Goal: Transaction & Acquisition: Purchase product/service

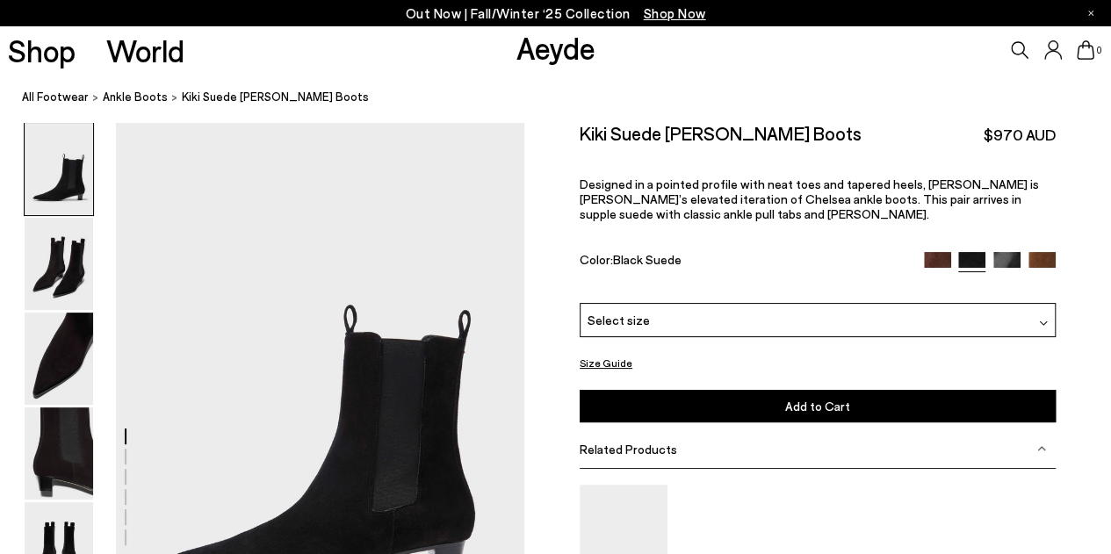
click at [1080, 180] on div "Size Guide Shoes Belt Our shoes come in European sizing. The easiest way to mea…" at bounding box center [817, 437] width 587 height 630
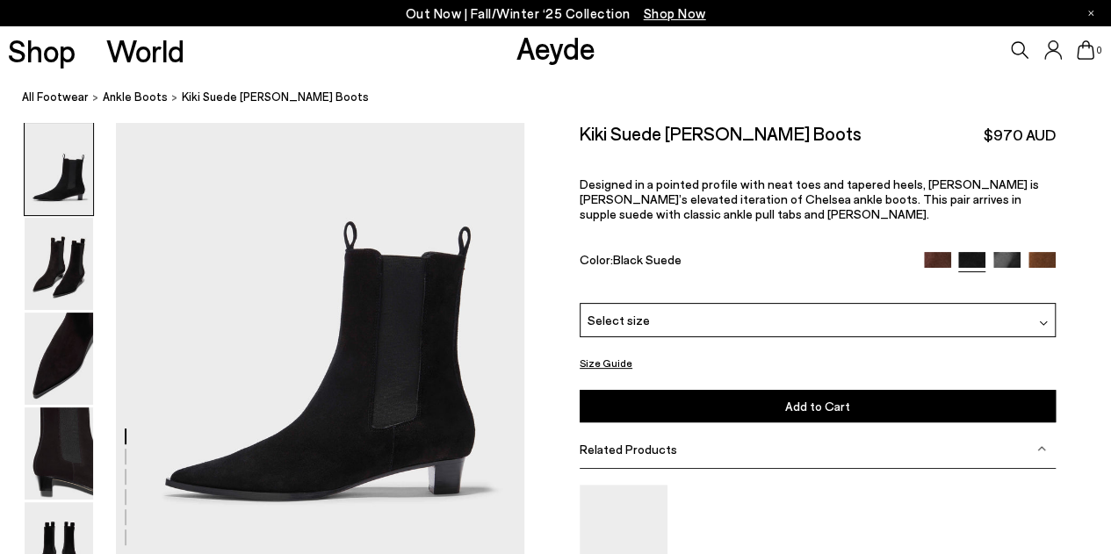
scroll to position [105, 0]
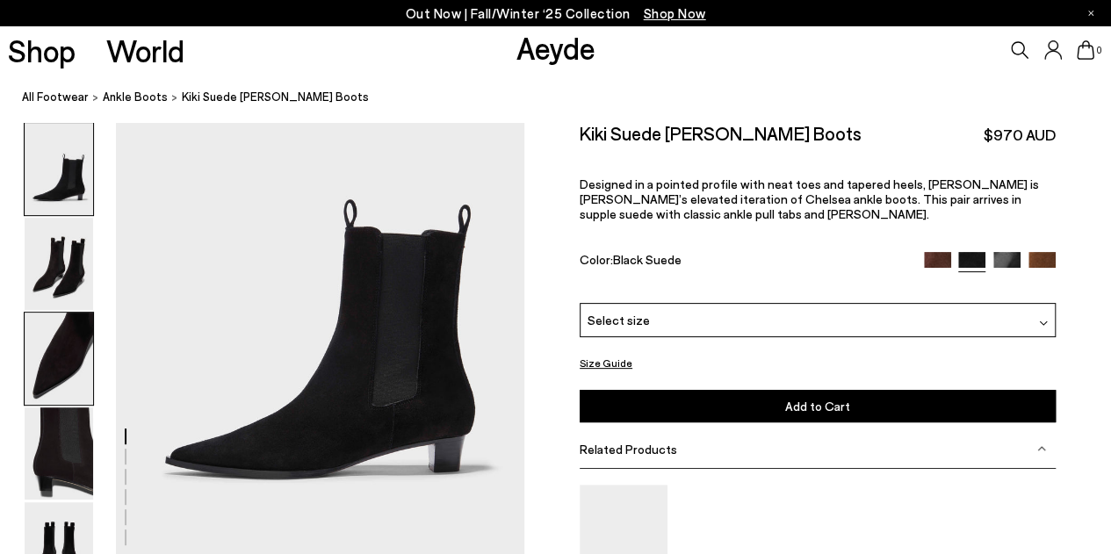
click at [65, 372] on img at bounding box center [59, 359] width 69 height 92
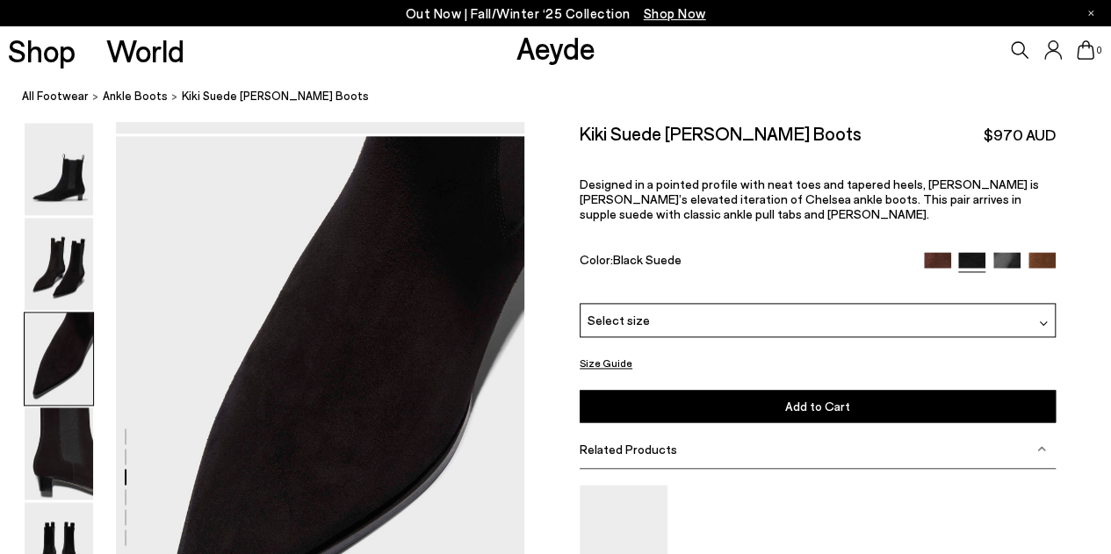
scroll to position [1094, 0]
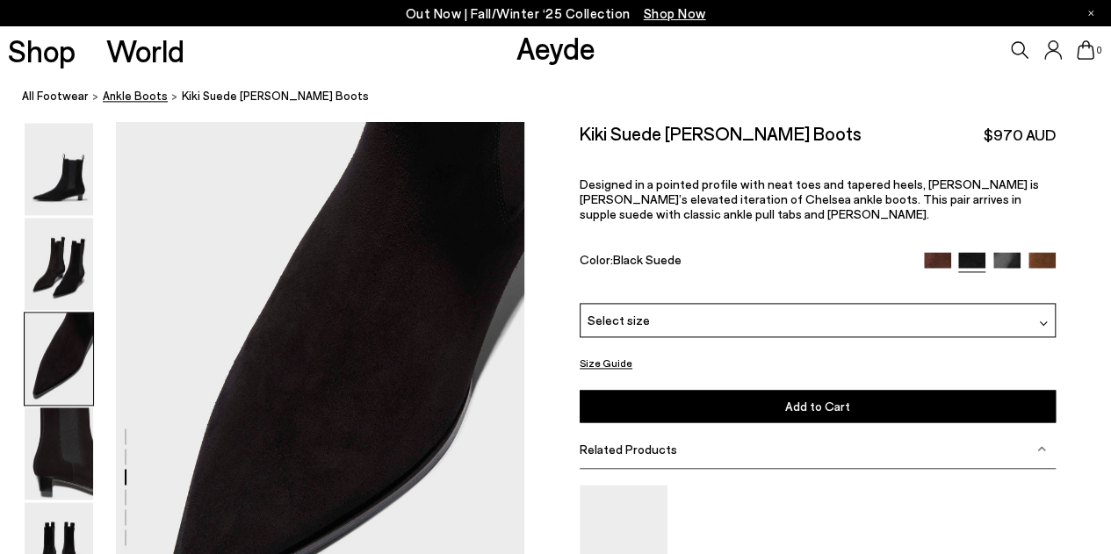
click at [131, 95] on span "ankle boots" at bounding box center [135, 97] width 65 height 14
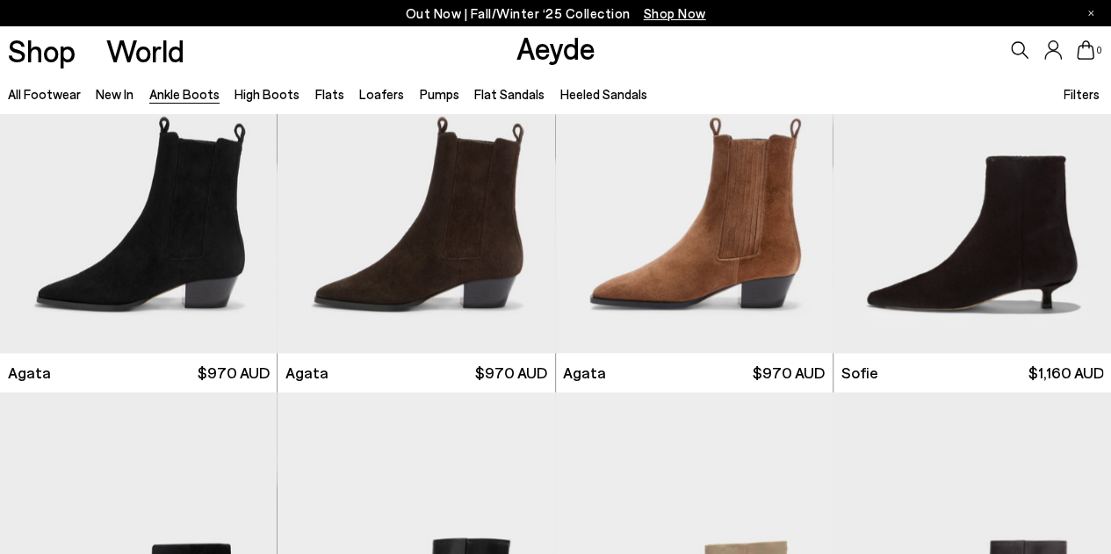
scroll to position [829, 0]
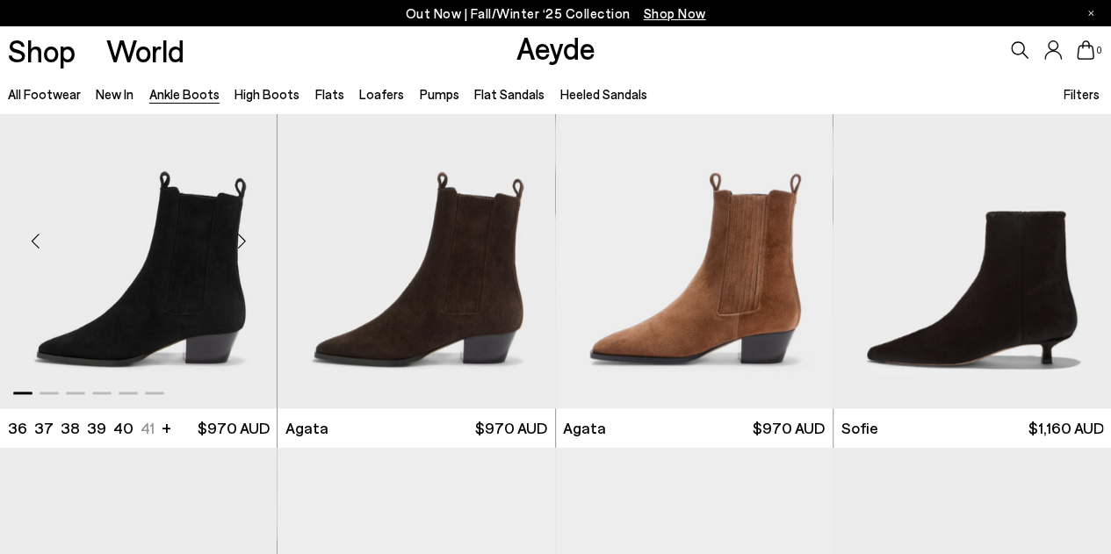
click at [170, 257] on img "1 / 6" at bounding box center [139, 234] width 278 height 349
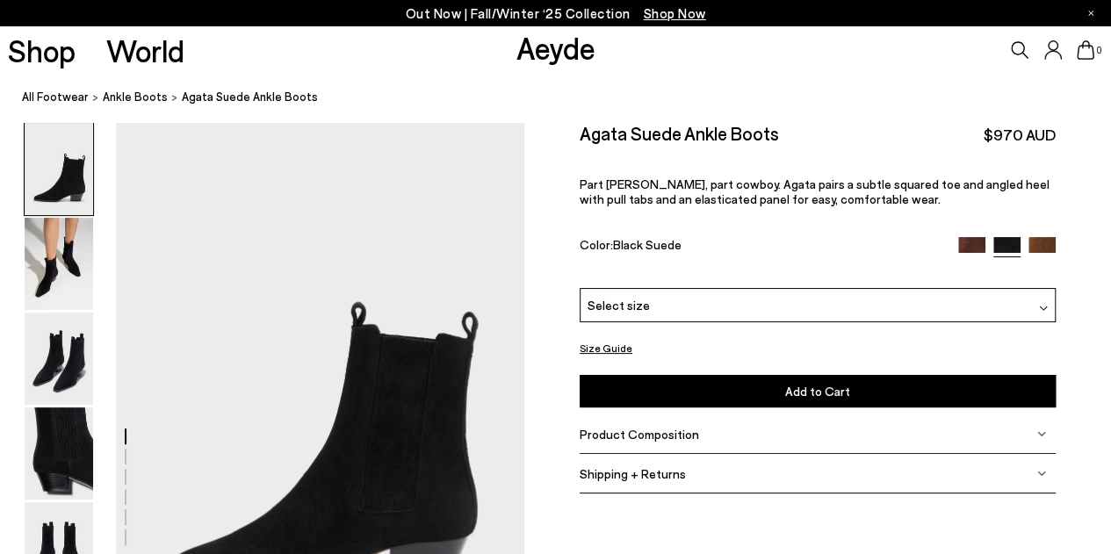
click at [1109, 166] on div "Size Guide Shoes Belt Our shoes come in European sizing. The easiest way to mea…" at bounding box center [817, 316] width 587 height 388
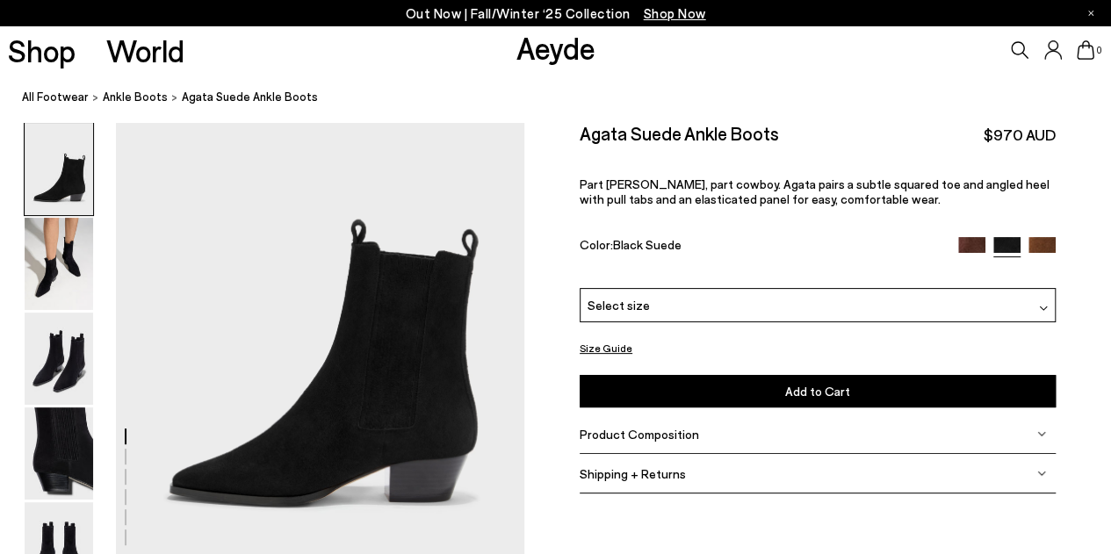
scroll to position [105, 0]
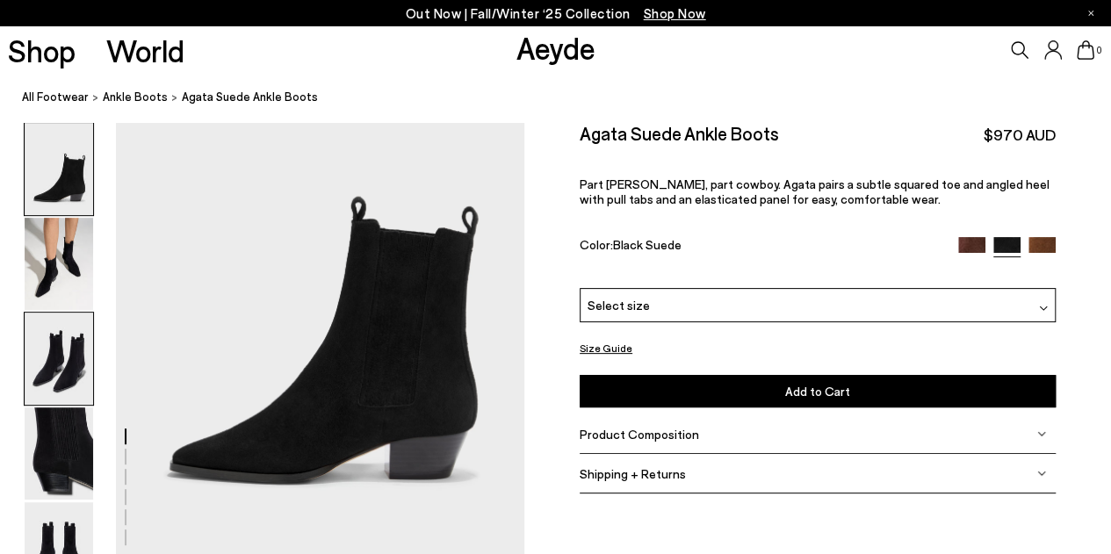
click at [49, 336] on img at bounding box center [59, 359] width 69 height 92
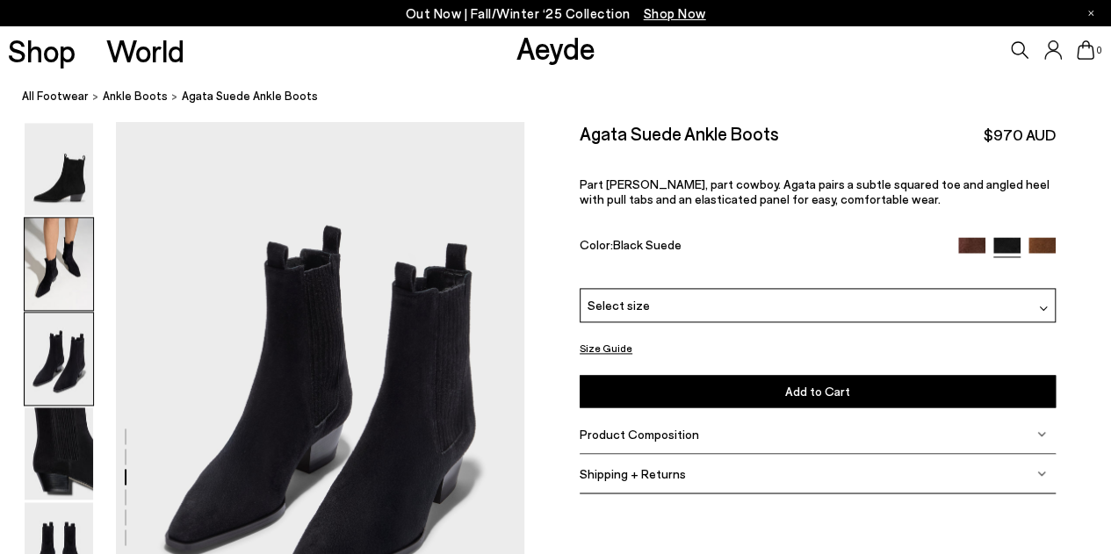
click at [47, 271] on img at bounding box center [59, 264] width 69 height 92
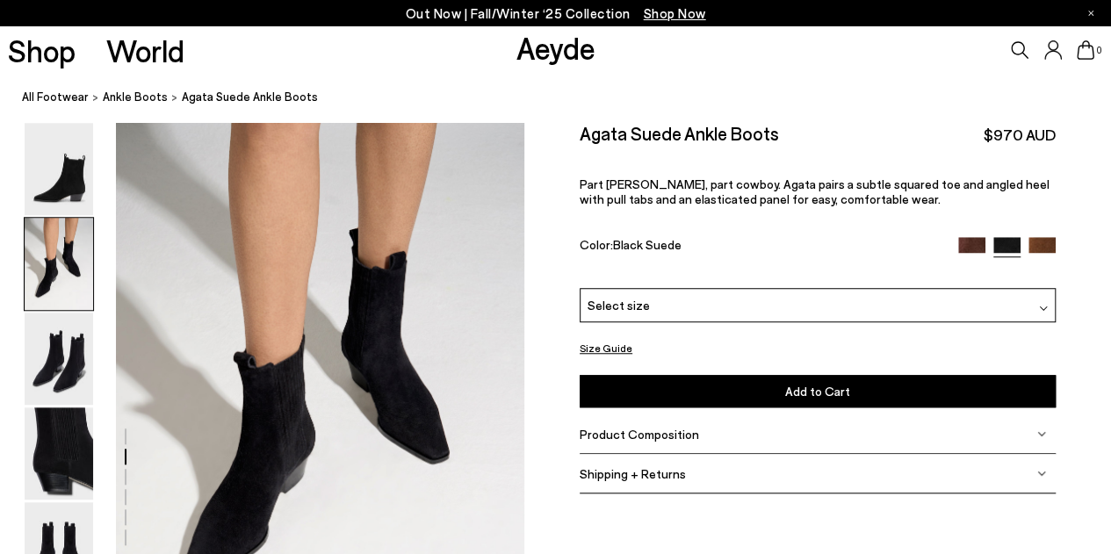
scroll to position [548, 0]
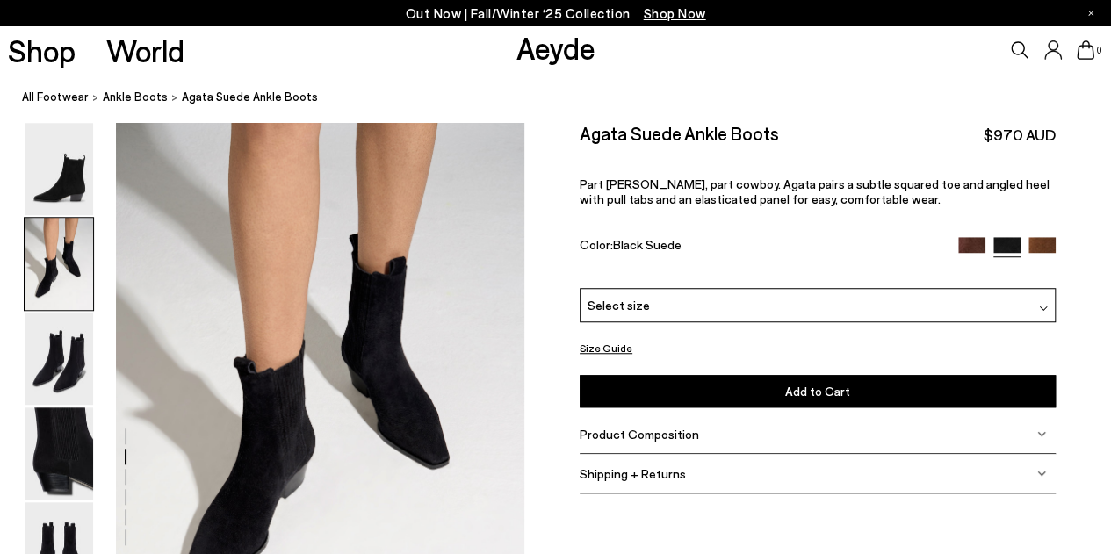
click at [792, 302] on div "Select size" at bounding box center [818, 305] width 476 height 34
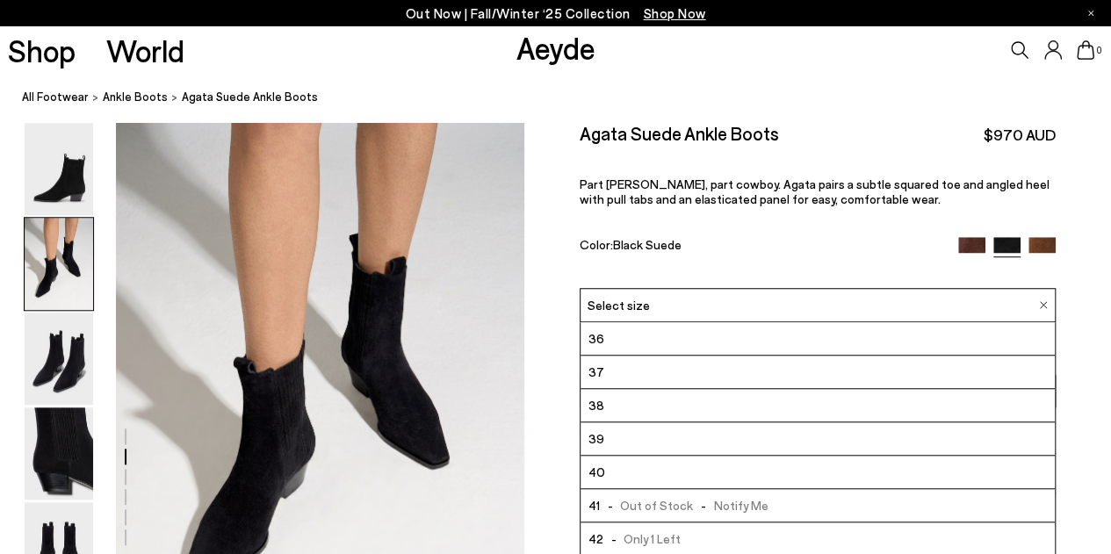
click at [792, 302] on div "Select size" at bounding box center [818, 305] width 476 height 34
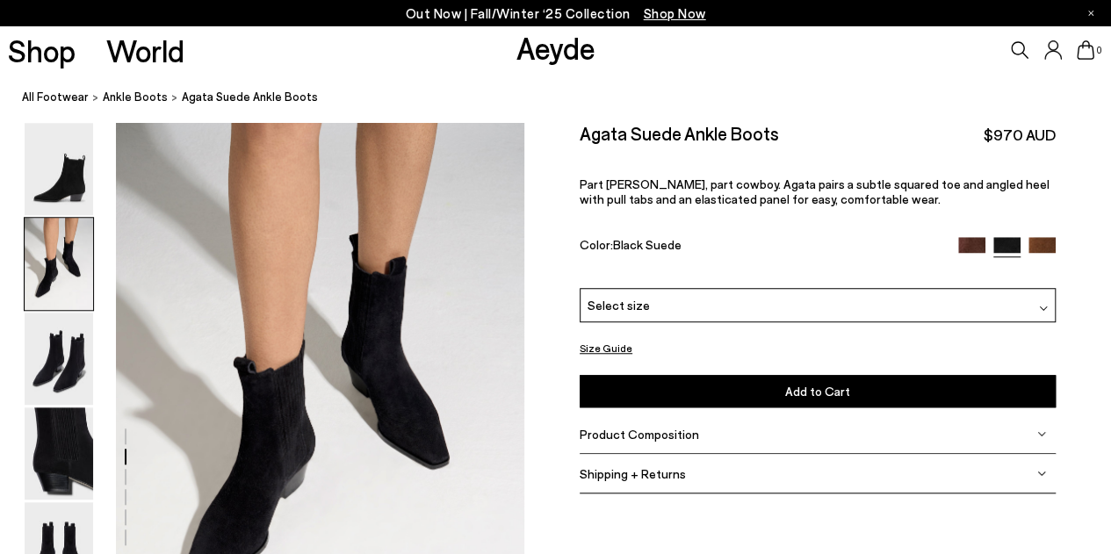
click at [610, 342] on button "Size Guide" at bounding box center [606, 348] width 53 height 22
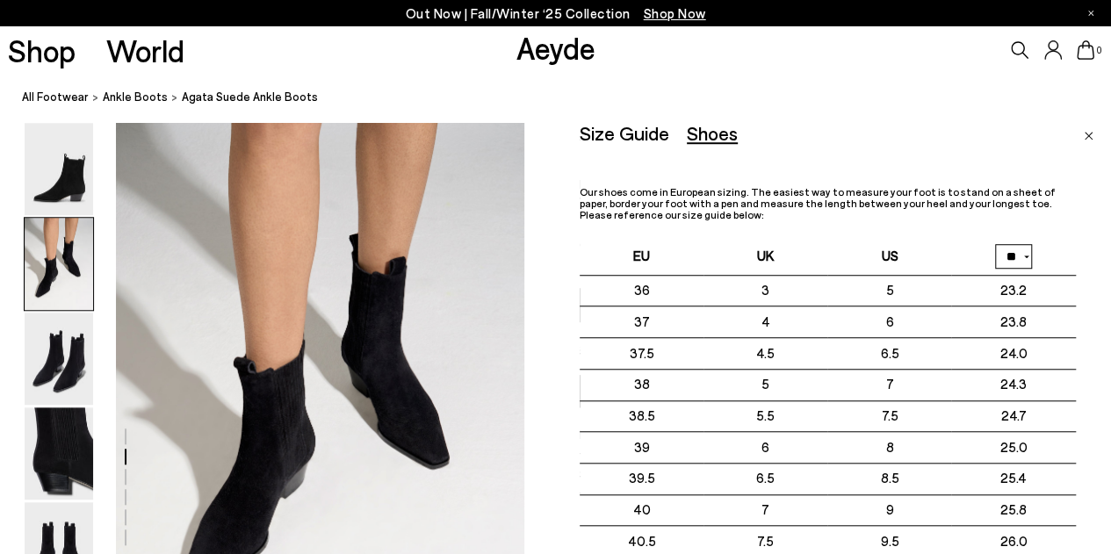
click at [1087, 134] on img "Close" at bounding box center [1089, 136] width 10 height 9
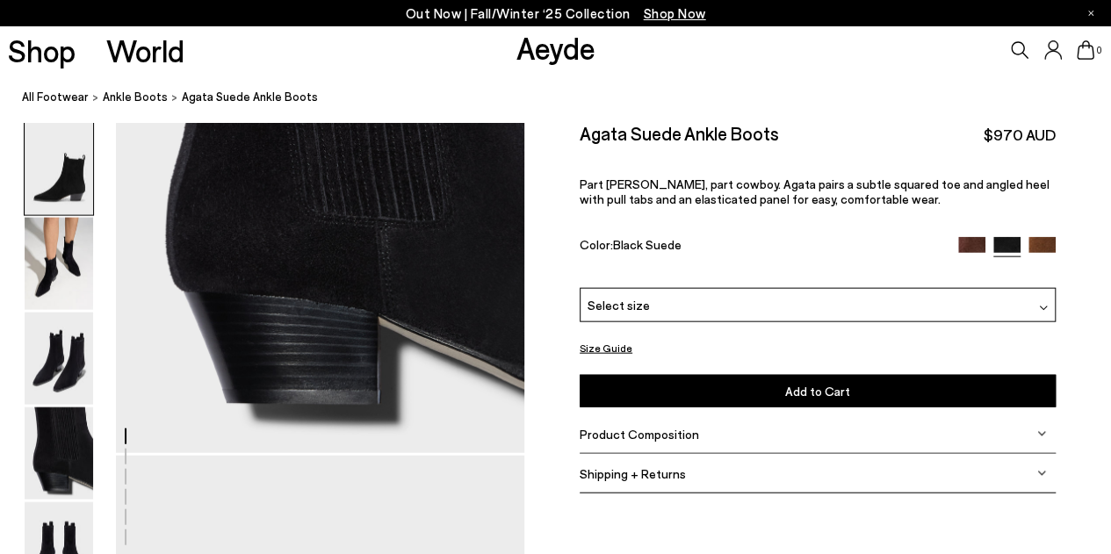
scroll to position [0, 0]
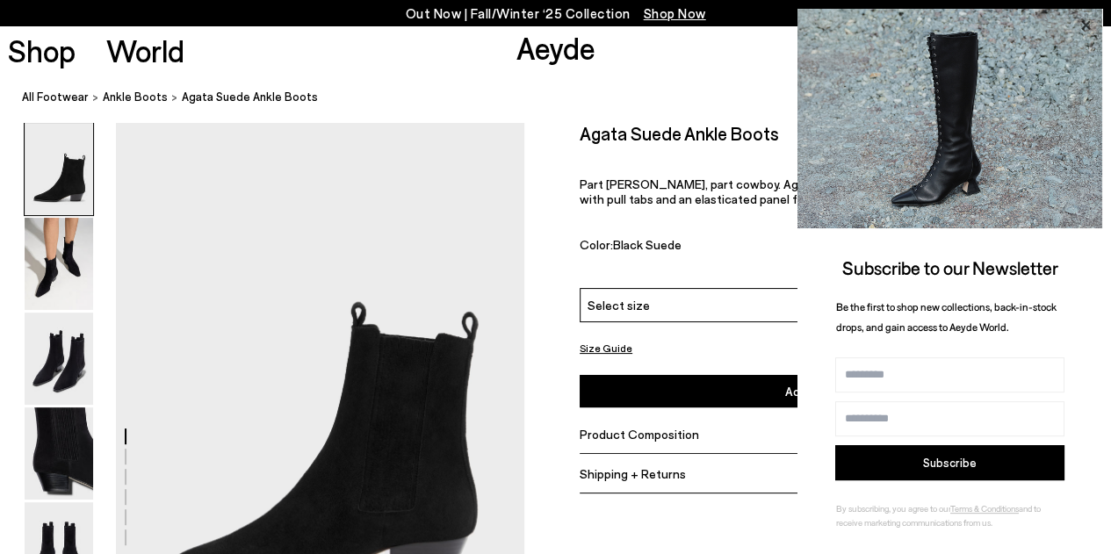
click at [1083, 18] on icon at bounding box center [1085, 25] width 23 height 23
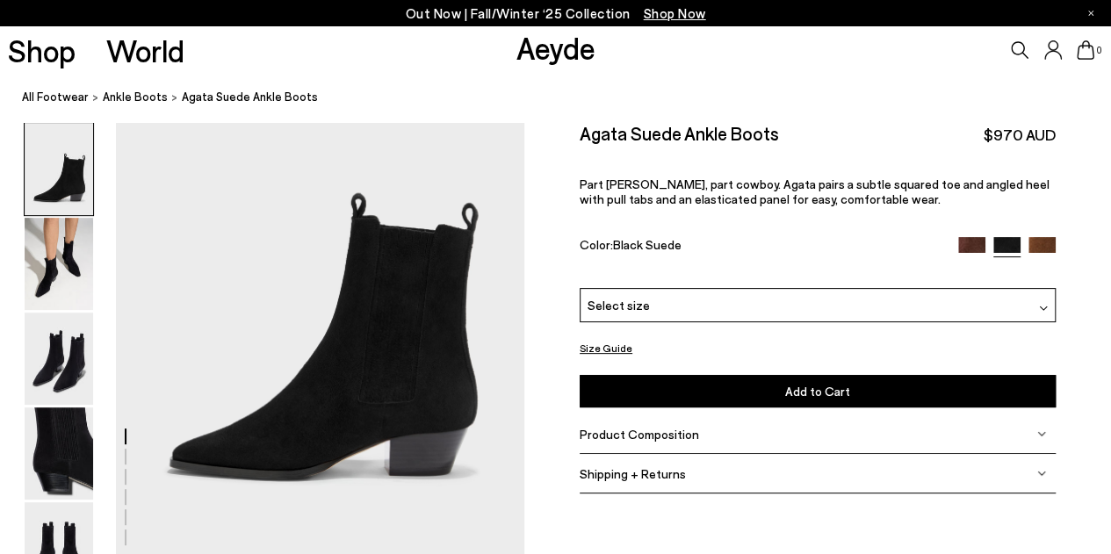
scroll to position [210, 0]
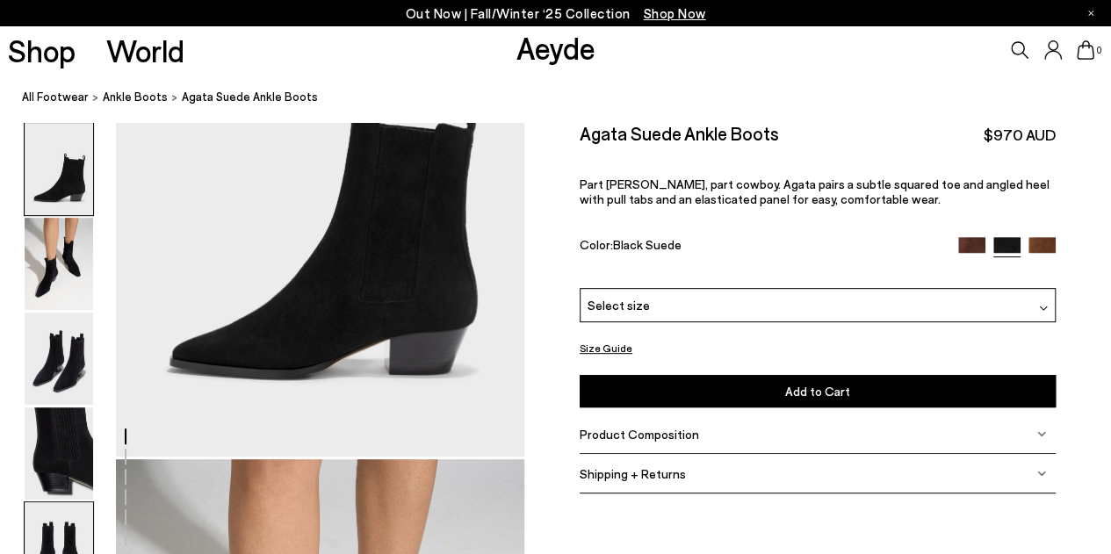
click at [59, 521] on img at bounding box center [59, 548] width 69 height 92
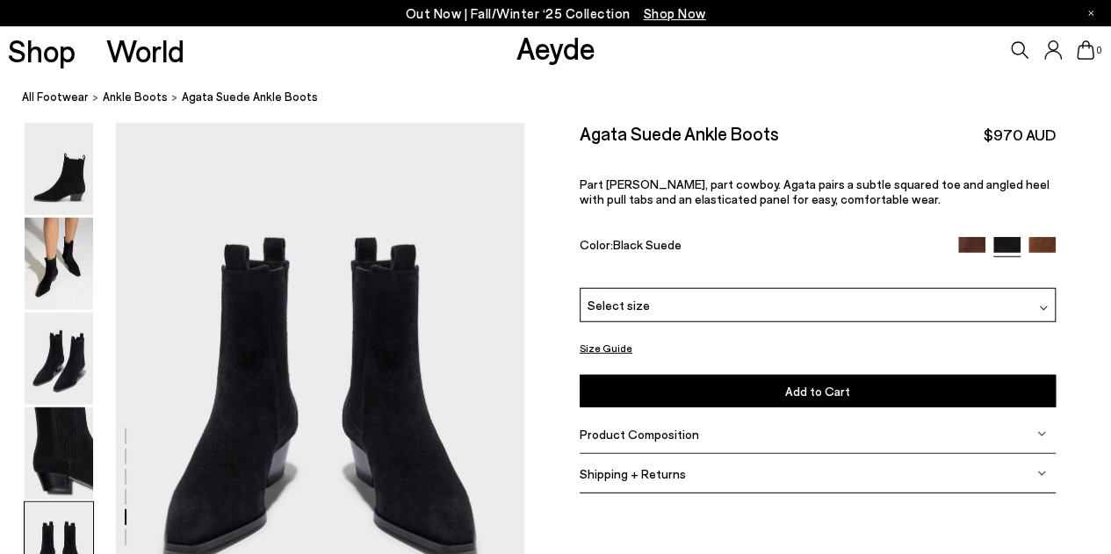
scroll to position [2188, 0]
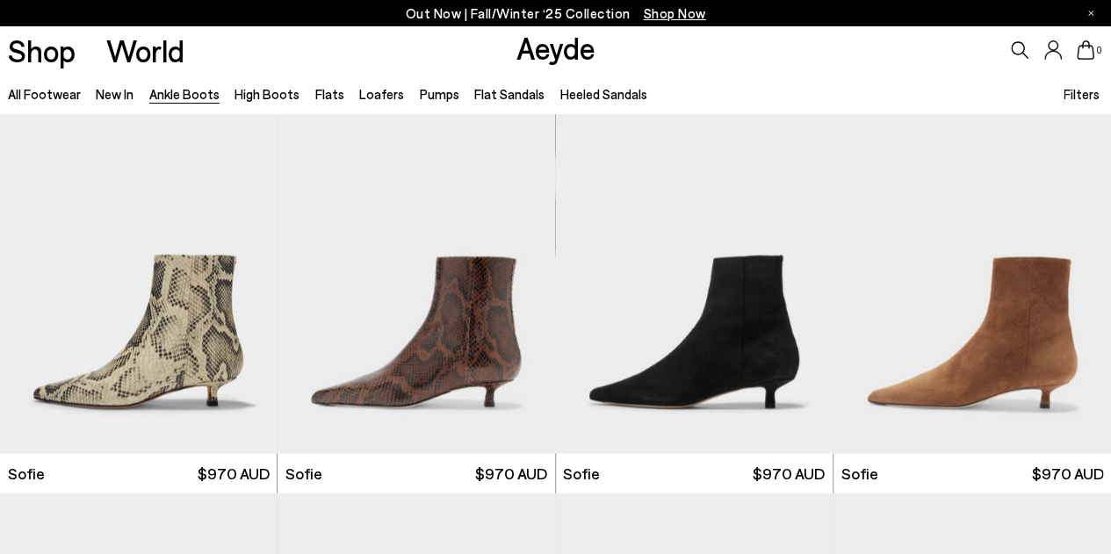
scroll to position [2045, 0]
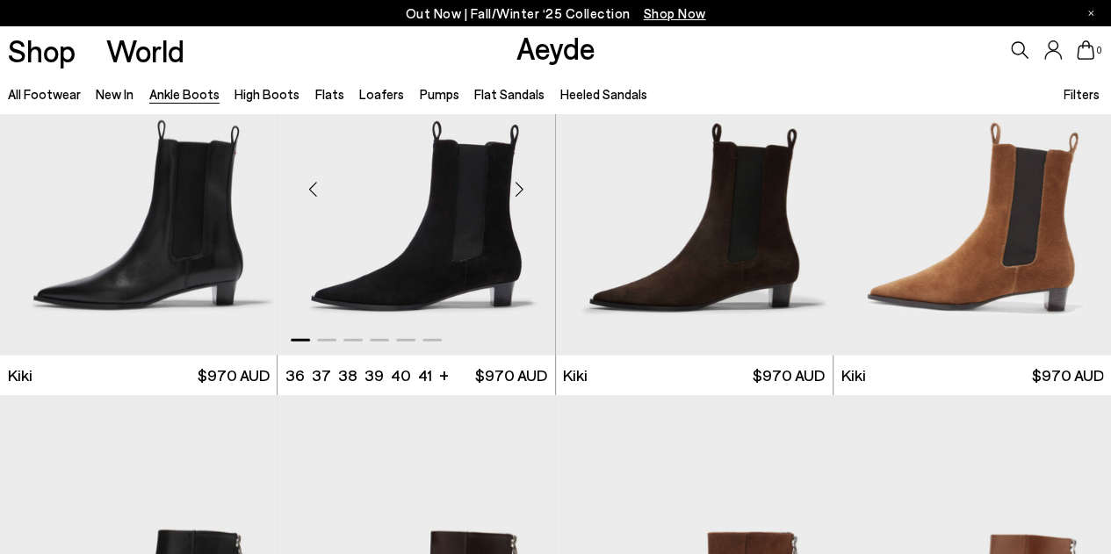
click at [420, 287] on img "1 / 6" at bounding box center [417, 182] width 278 height 349
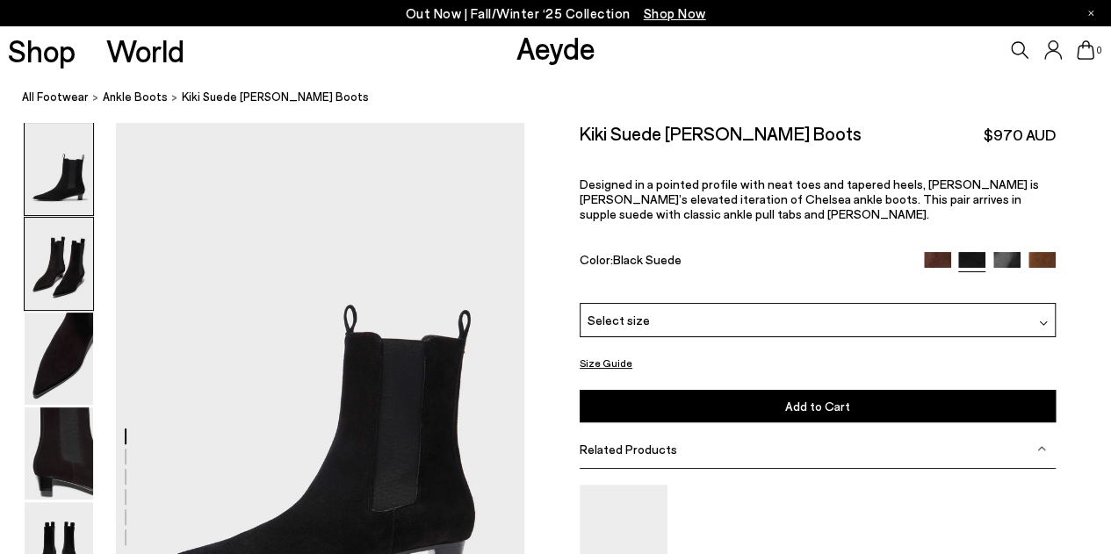
click at [44, 245] on img at bounding box center [59, 264] width 69 height 92
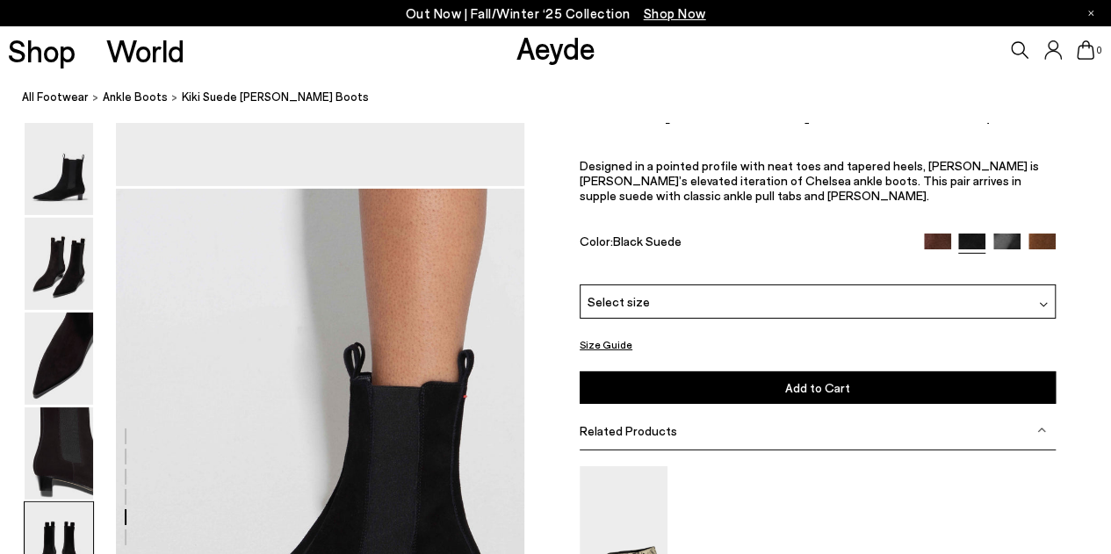
scroll to position [2609, 0]
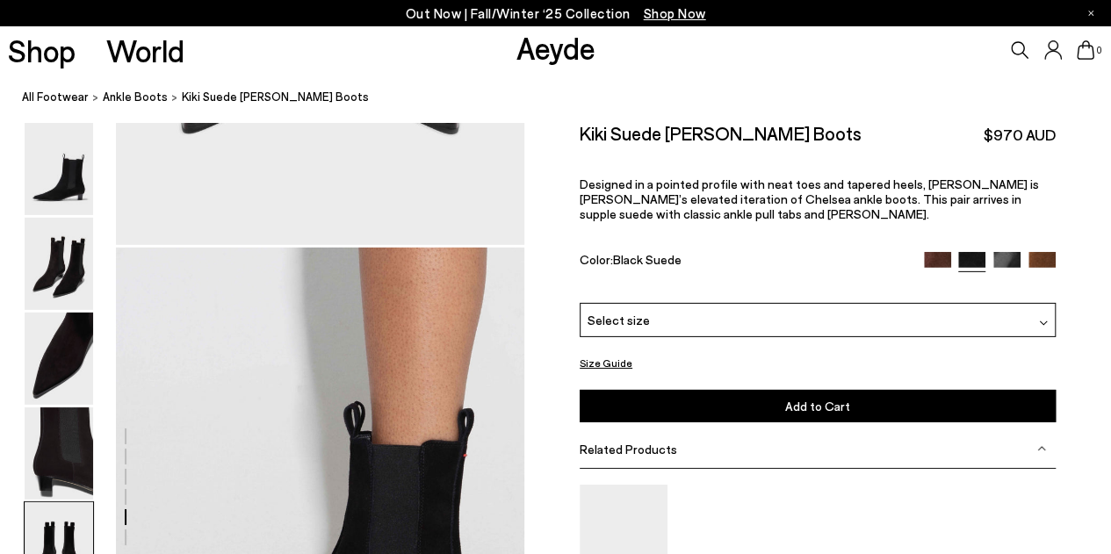
click at [910, 327] on div "Select size" at bounding box center [818, 320] width 476 height 34
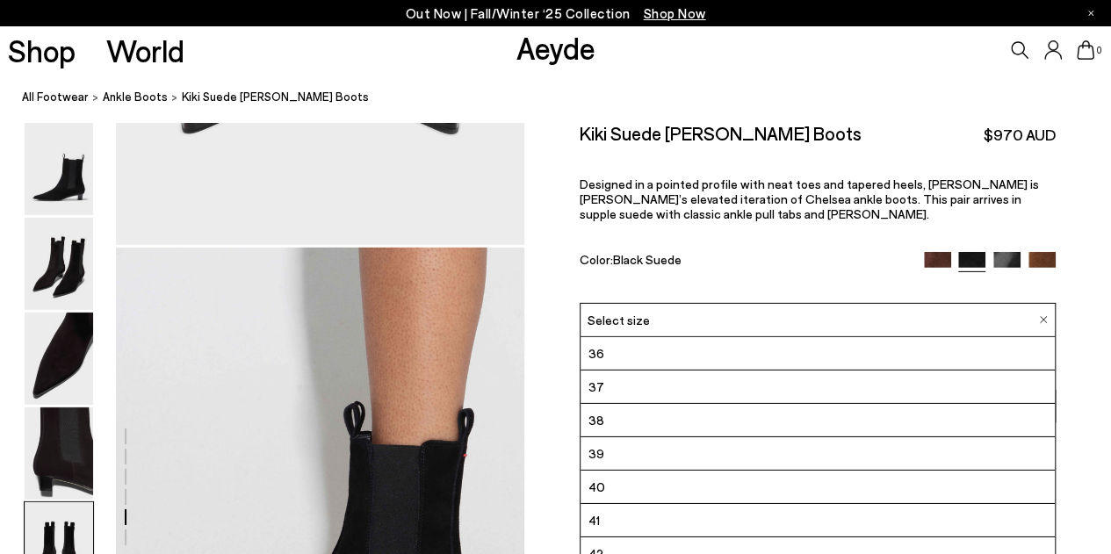
click at [910, 327] on div "Select size" at bounding box center [818, 320] width 476 height 34
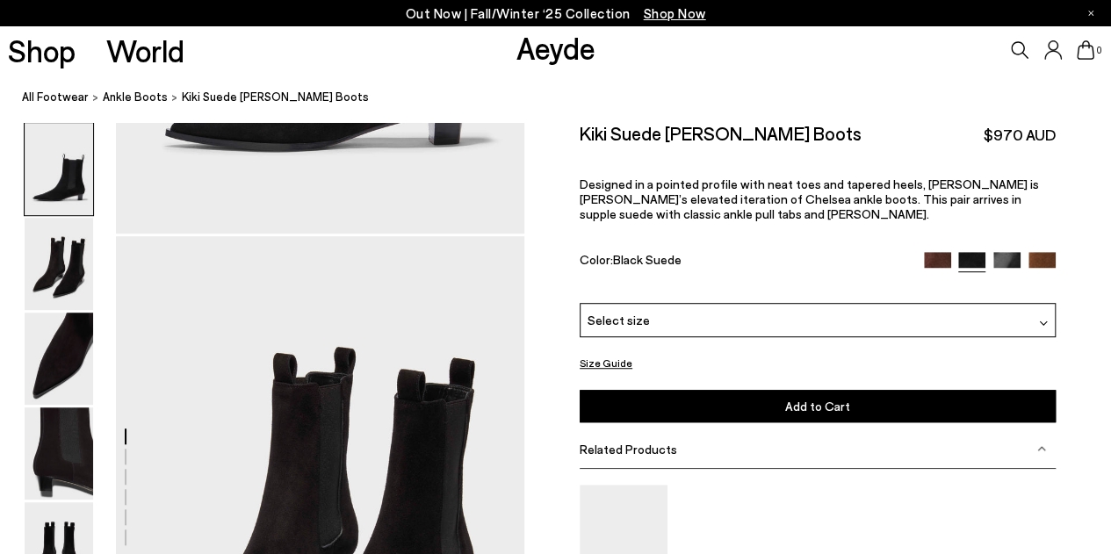
scroll to position [338, 0]
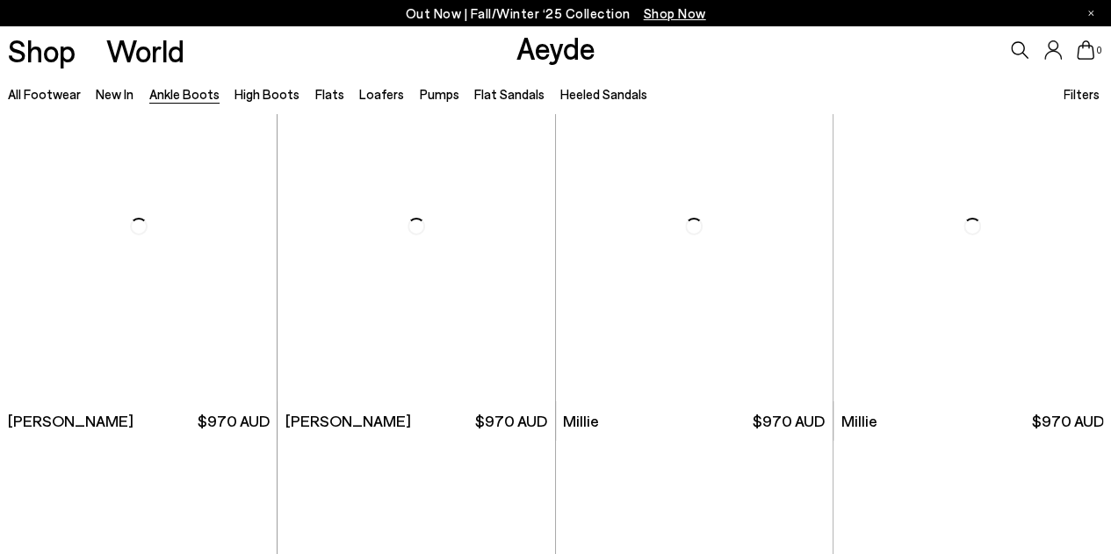
scroll to position [3261, 0]
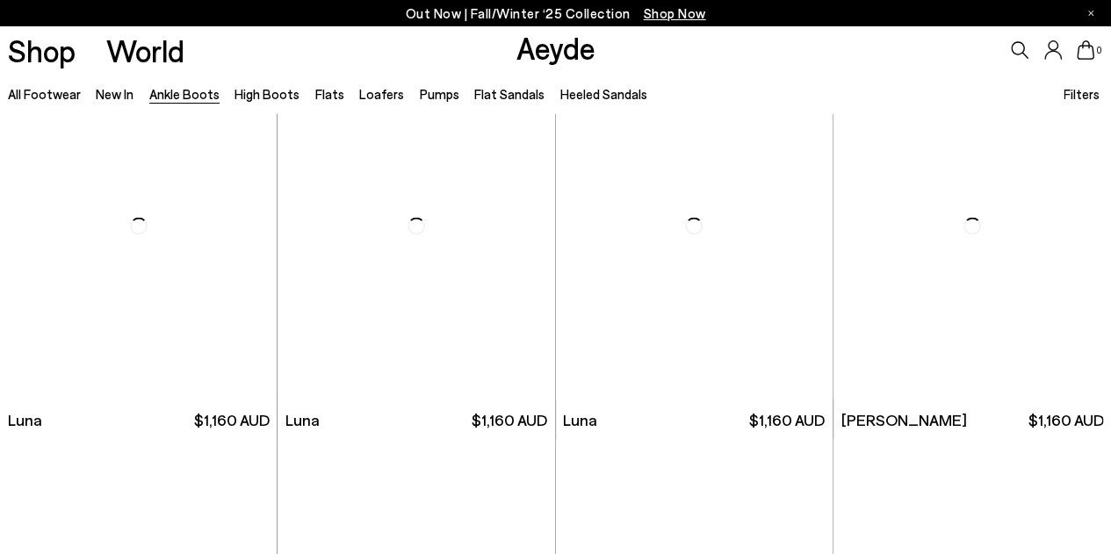
scroll to position [4687, 0]
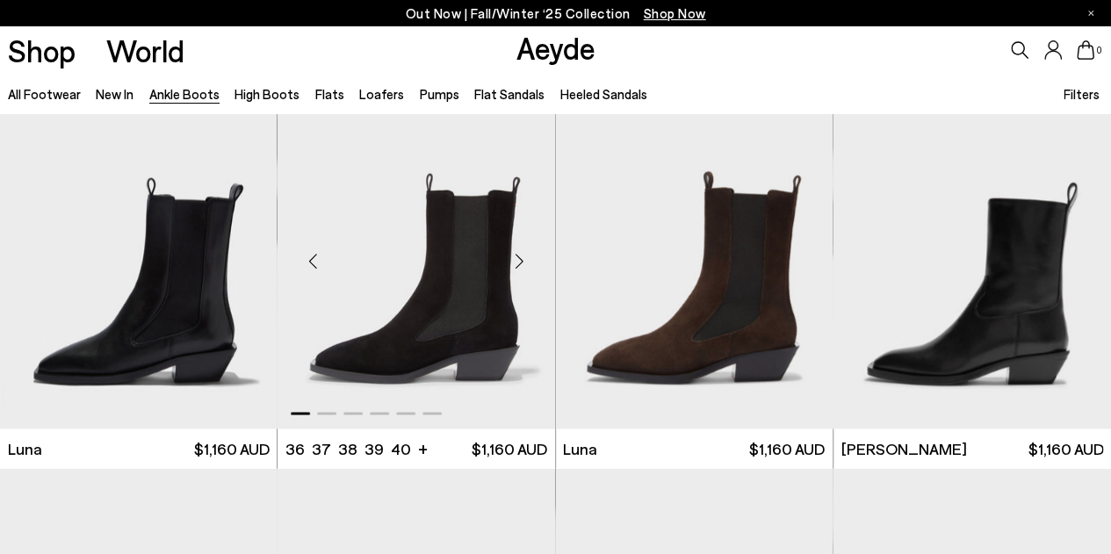
click at [451, 264] on img "1 / 6" at bounding box center [417, 255] width 278 height 349
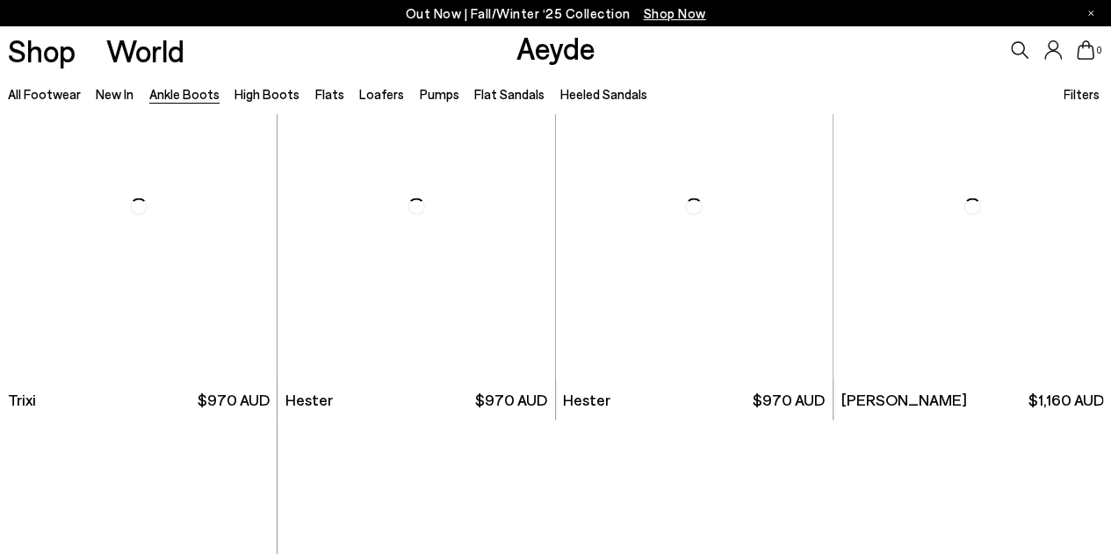
scroll to position [7814, 0]
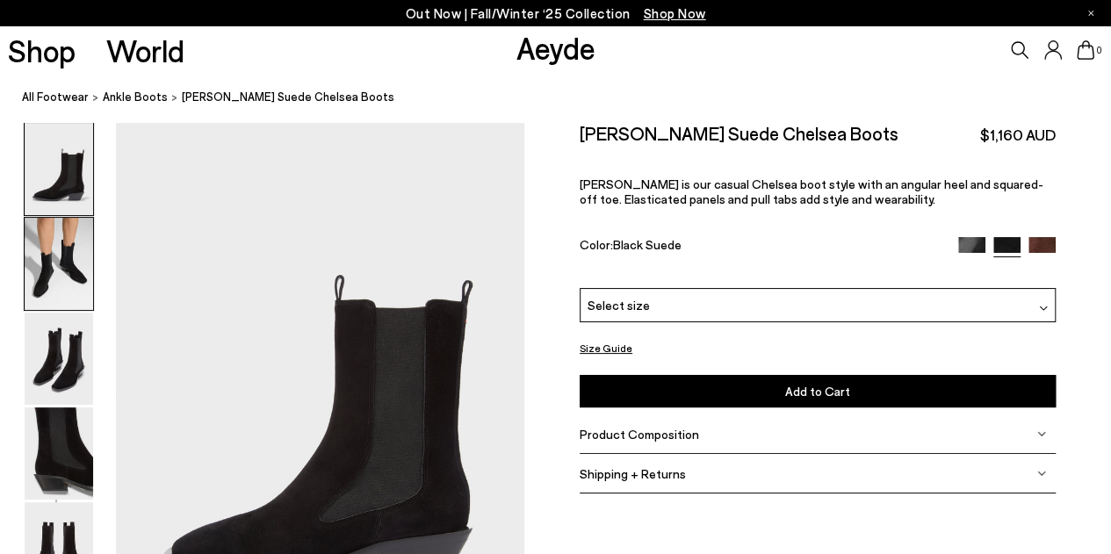
click at [76, 243] on img at bounding box center [59, 264] width 69 height 92
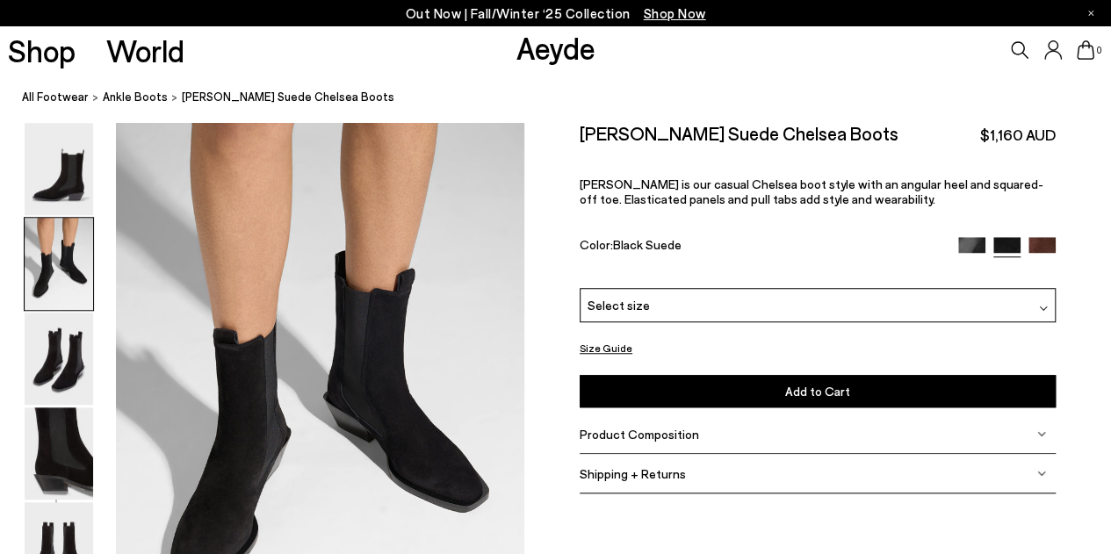
scroll to position [548, 0]
